Goal: Task Accomplishment & Management: Use online tool/utility

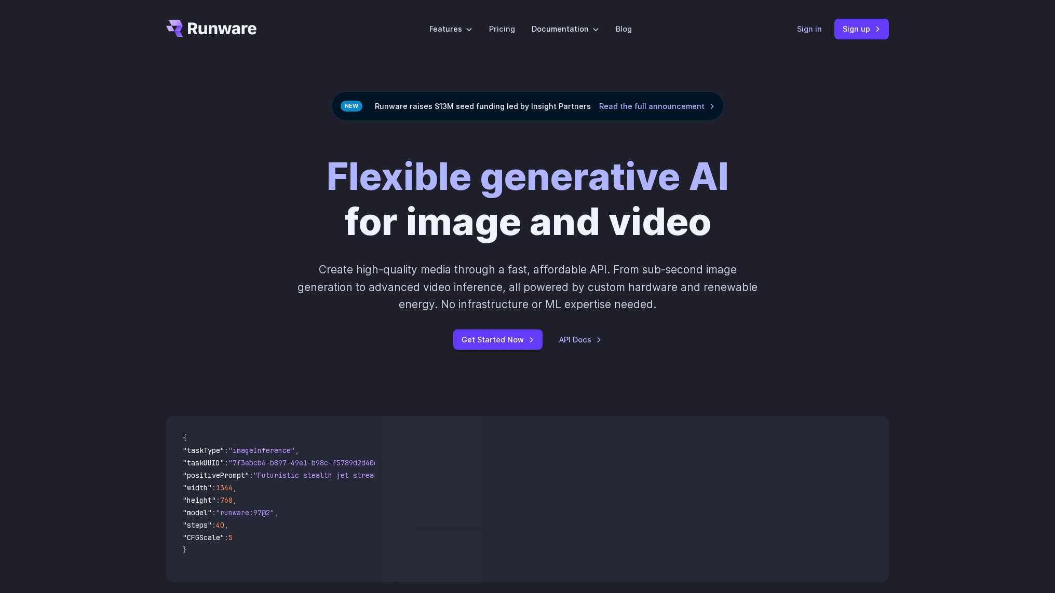
click at [808, 28] on link "Sign in" at bounding box center [809, 29] width 25 height 12
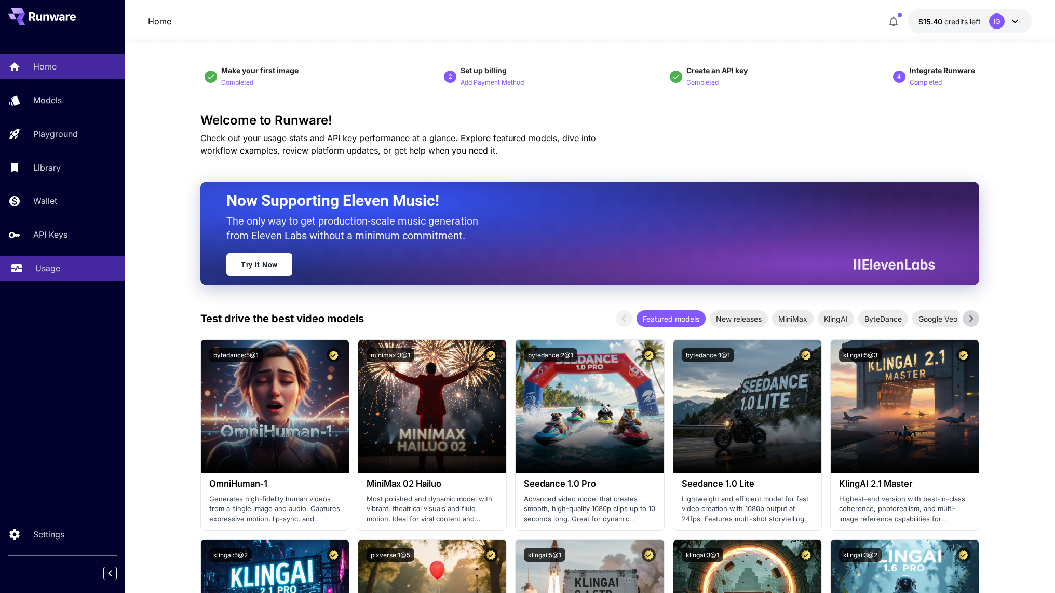
click at [47, 270] on p "Usage" at bounding box center [47, 268] width 25 height 12
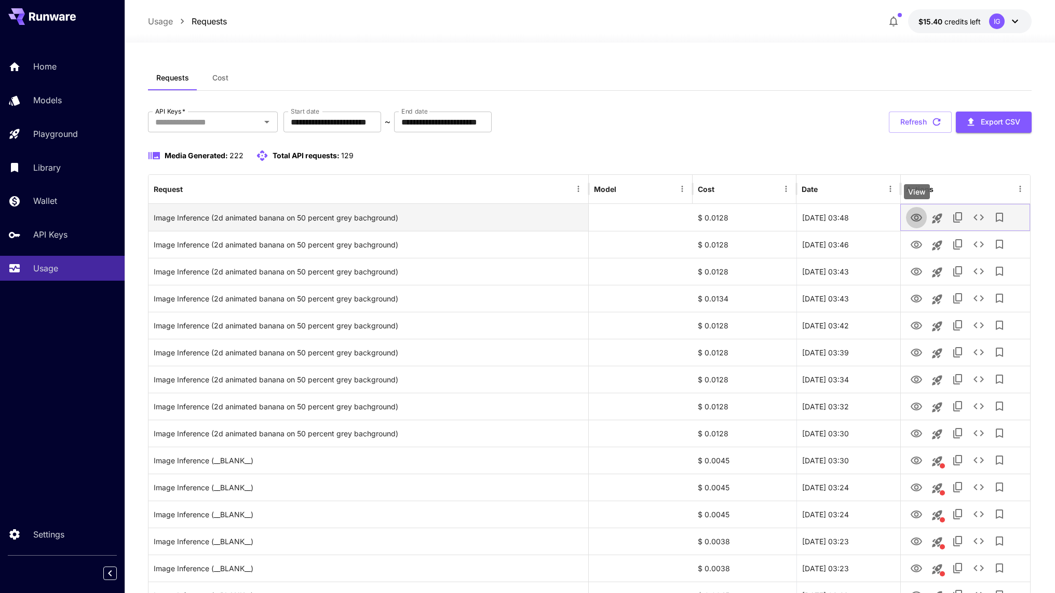
click at [914, 218] on icon "View" at bounding box center [915, 218] width 11 height 8
